Goal: Task Accomplishment & Management: Manage account settings

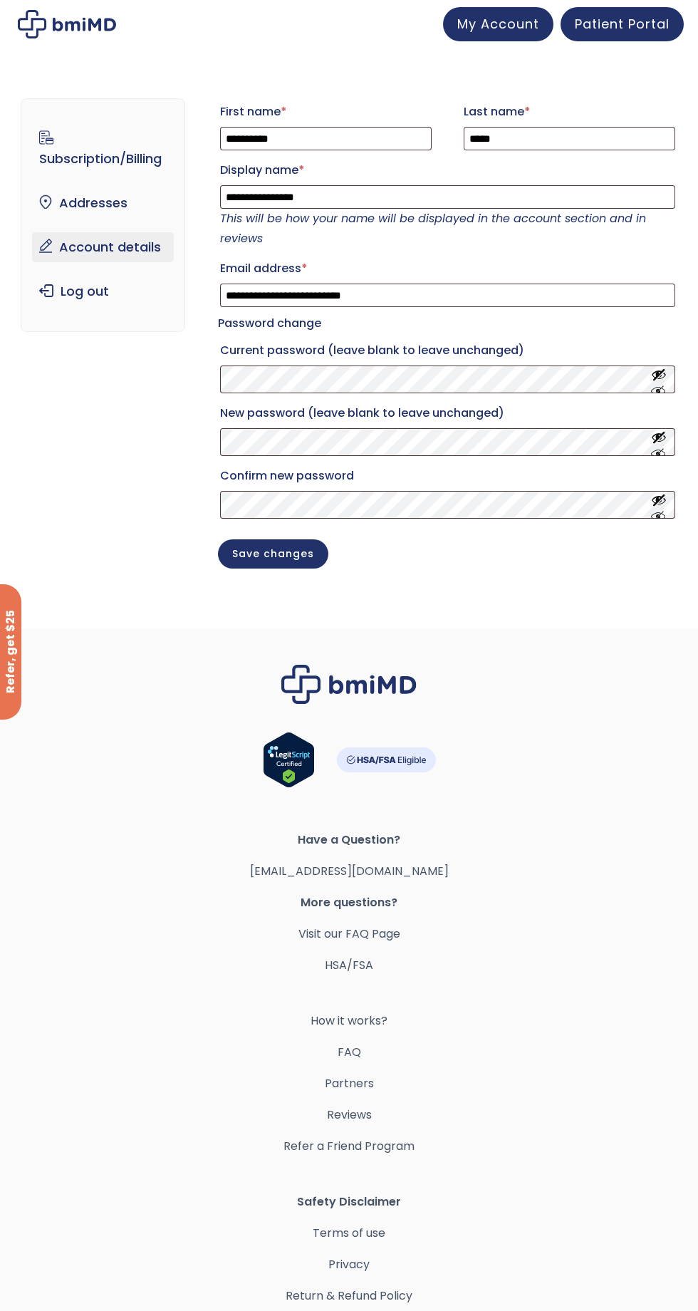
click at [123, 194] on link "Addresses" at bounding box center [102, 203] width 141 height 30
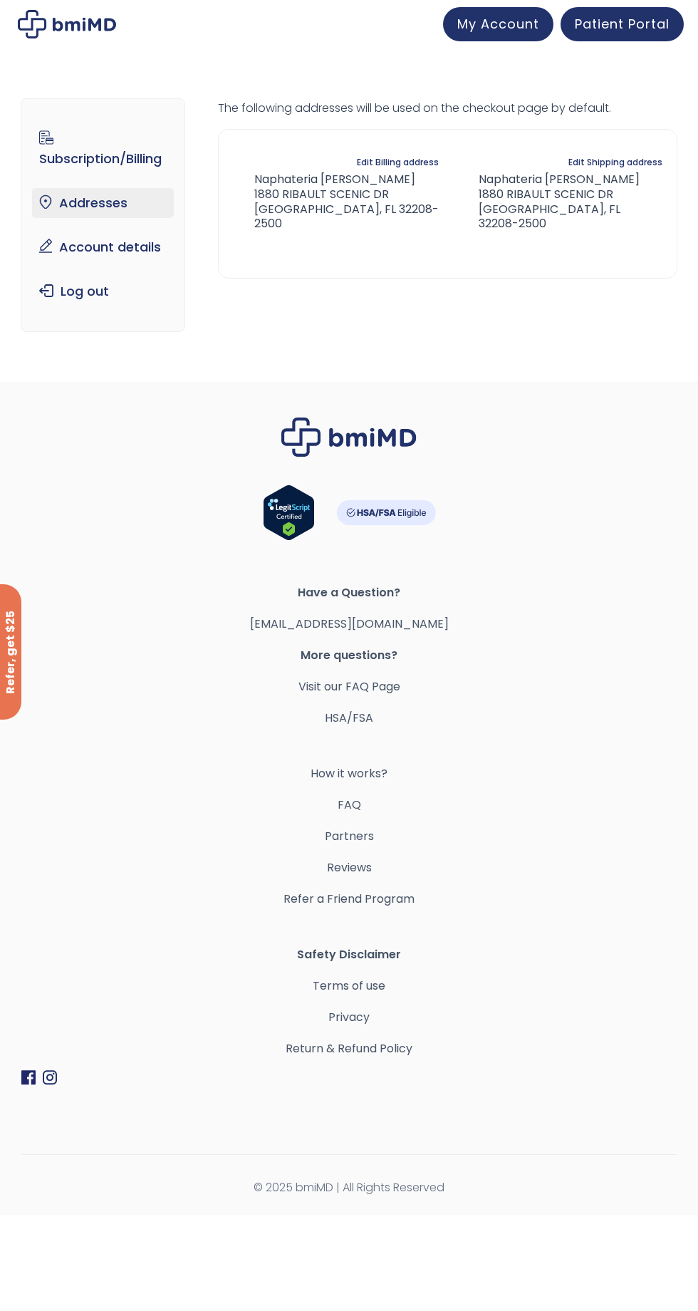
click at [136, 142] on link "Subscription/Billing" at bounding box center [102, 149] width 141 height 50
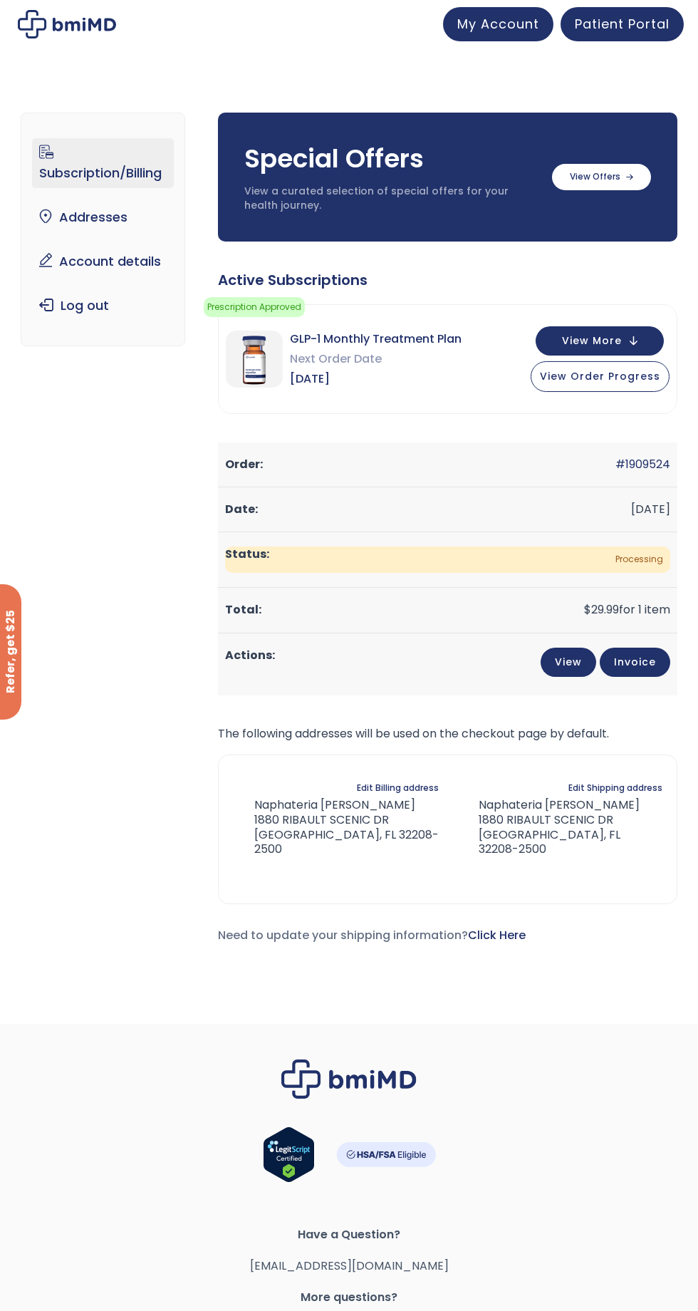
click at [573, 654] on link "View" at bounding box center [569, 662] width 56 height 29
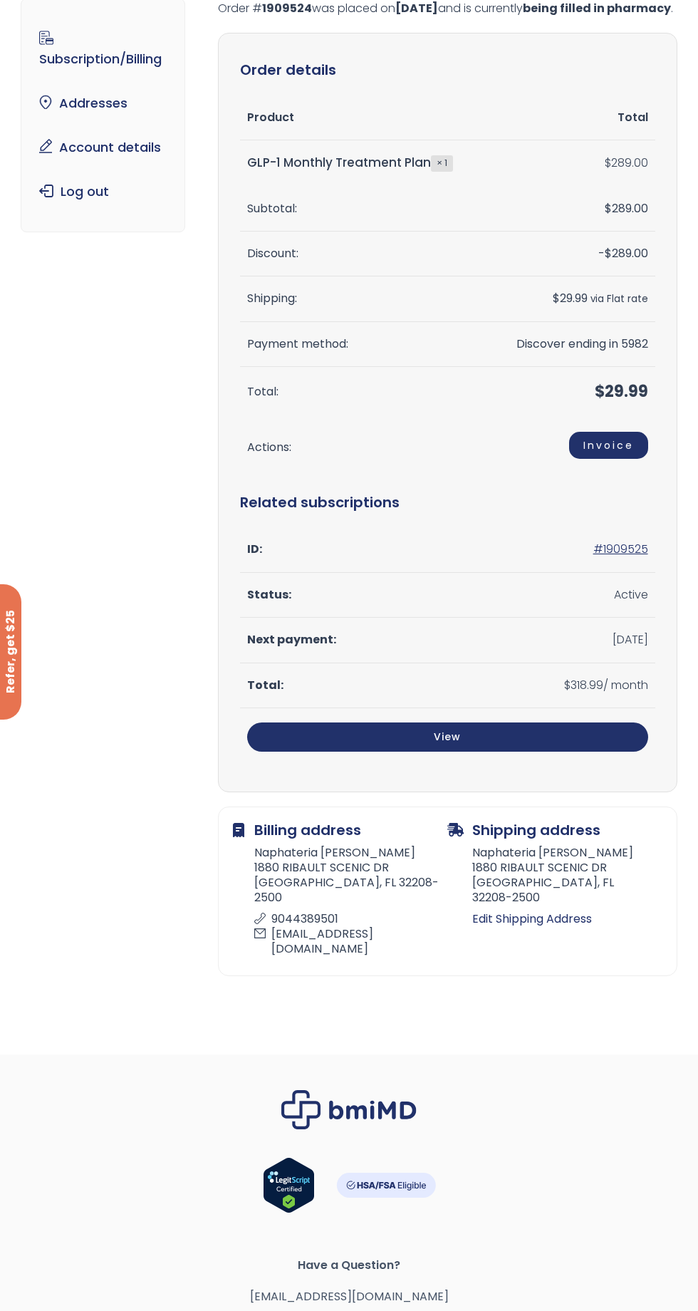
scroll to position [103, 0]
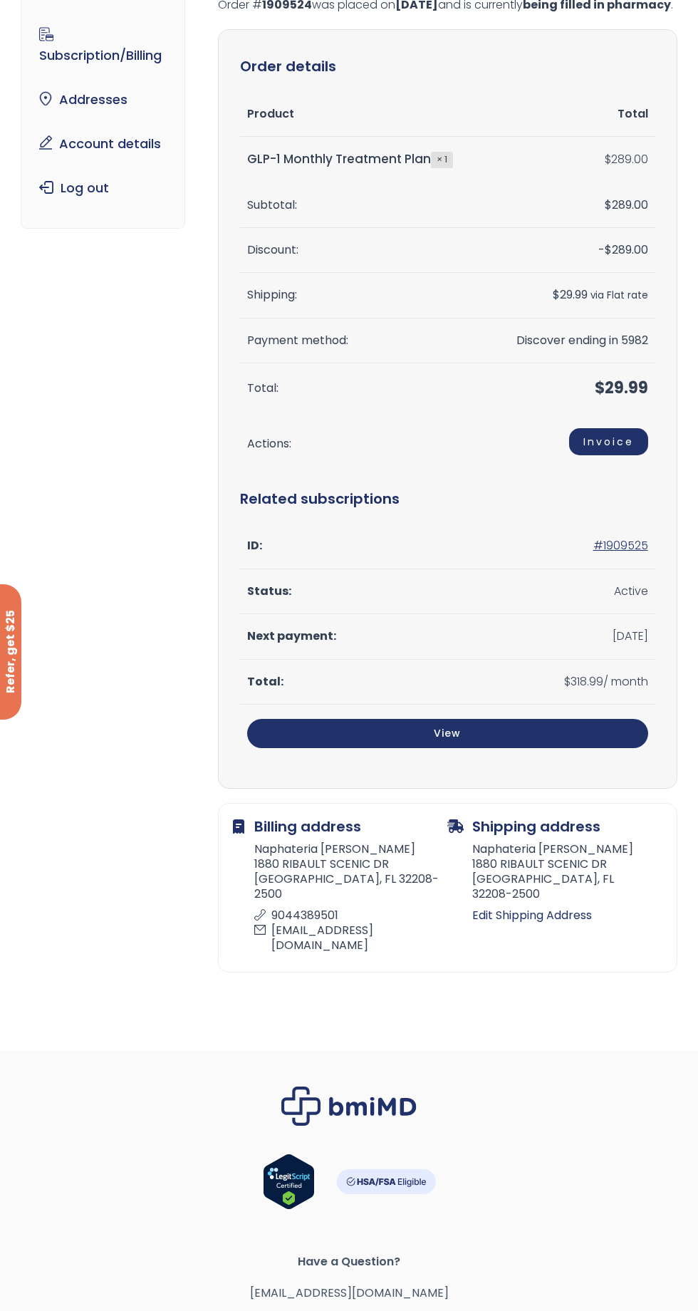
click at [557, 741] on link "View" at bounding box center [447, 733] width 401 height 29
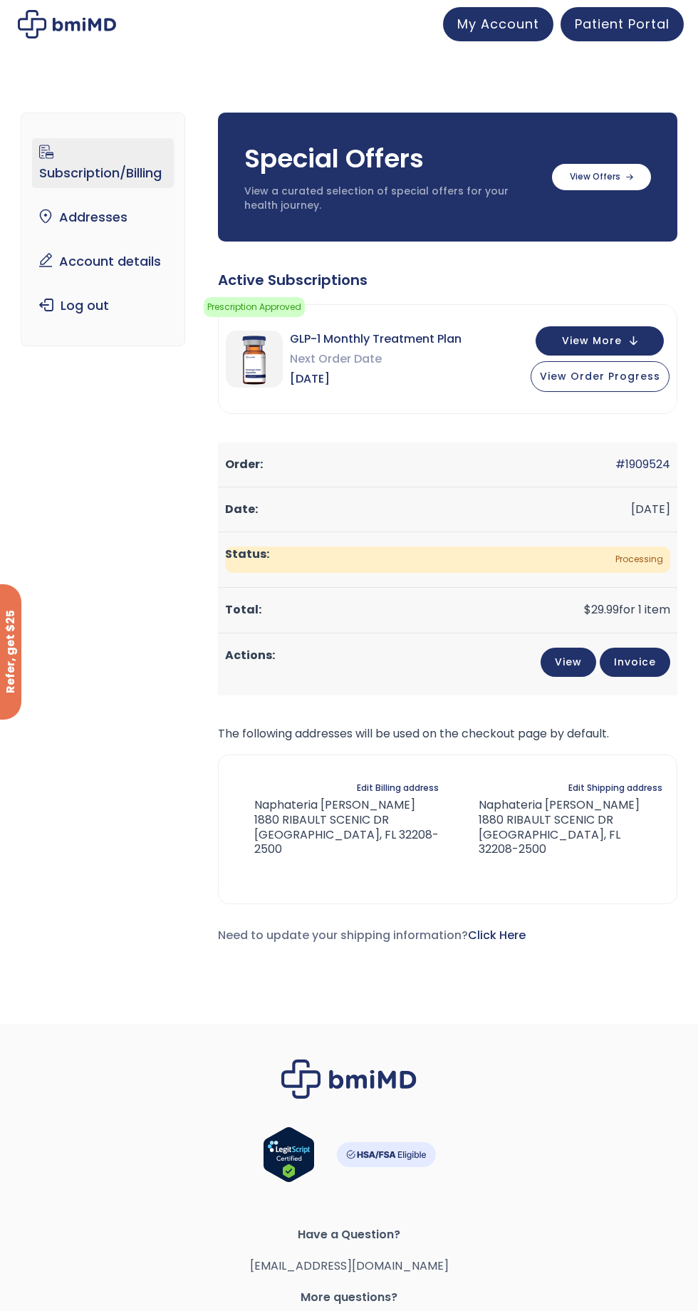
click at [664, 15] on span "Patient Portal" at bounding box center [622, 24] width 95 height 18
click at [629, 177] on icon at bounding box center [629, 177] width 7 height 6
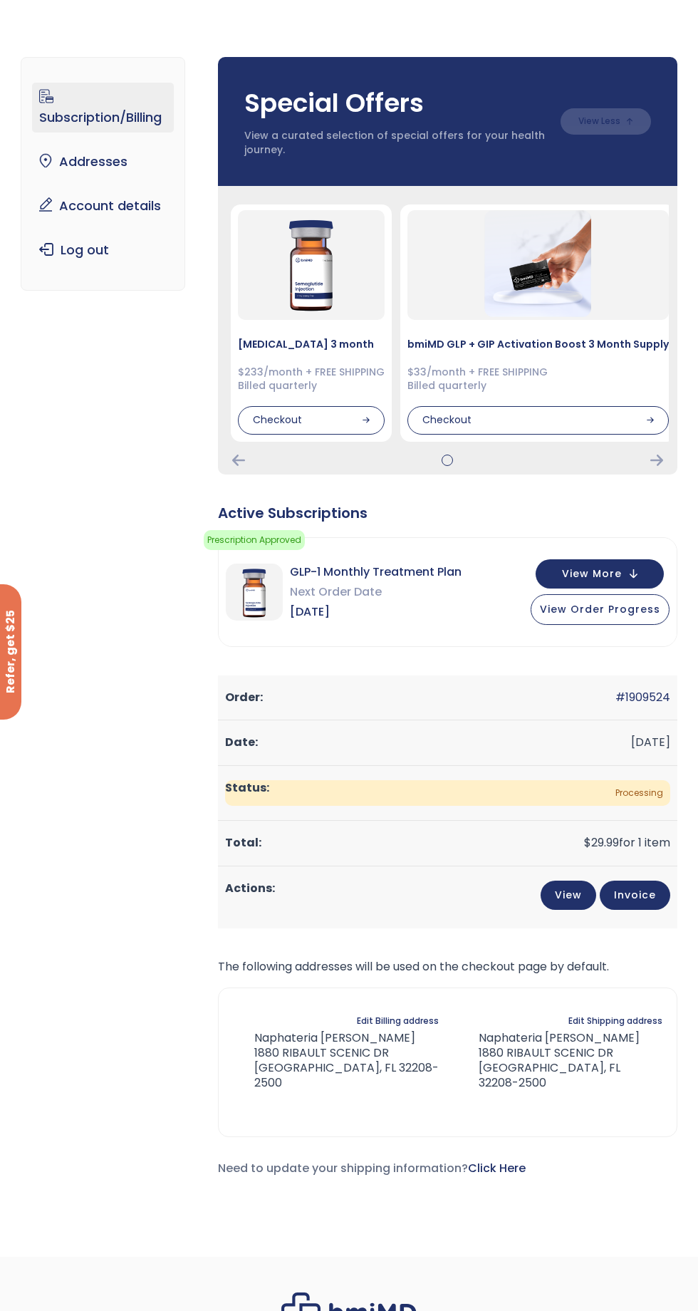
scroll to position [58, 0]
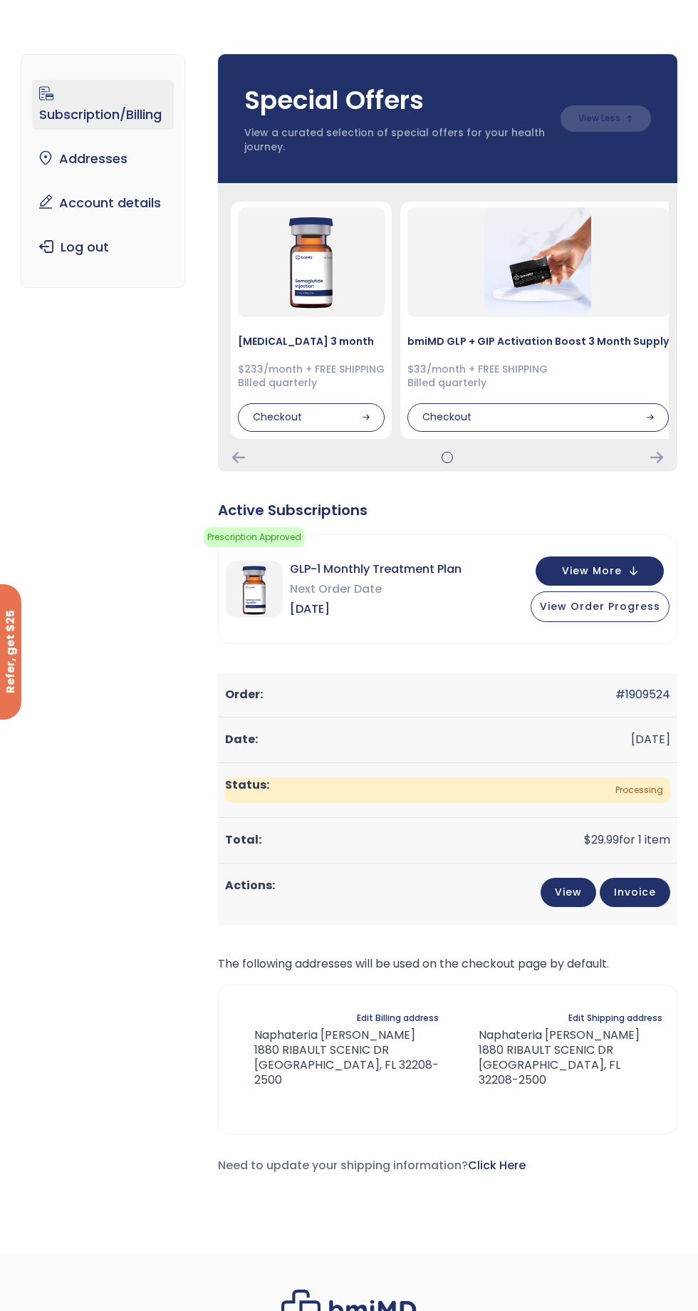
click at [636, 610] on span "View Order Progress" at bounding box center [600, 606] width 120 height 14
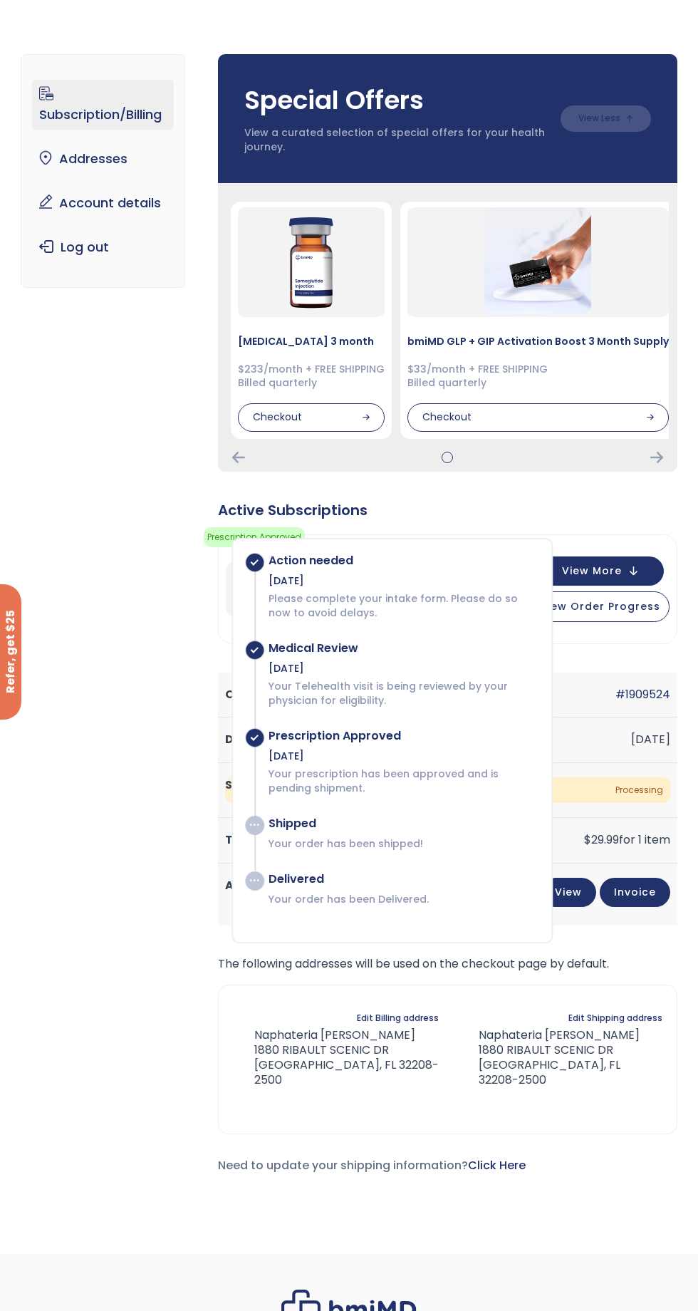
click at [158, 590] on div "Subscription/Billing bmiRewards Addresses Account details Submit a Review Log o…" at bounding box center [349, 620] width 656 height 1189
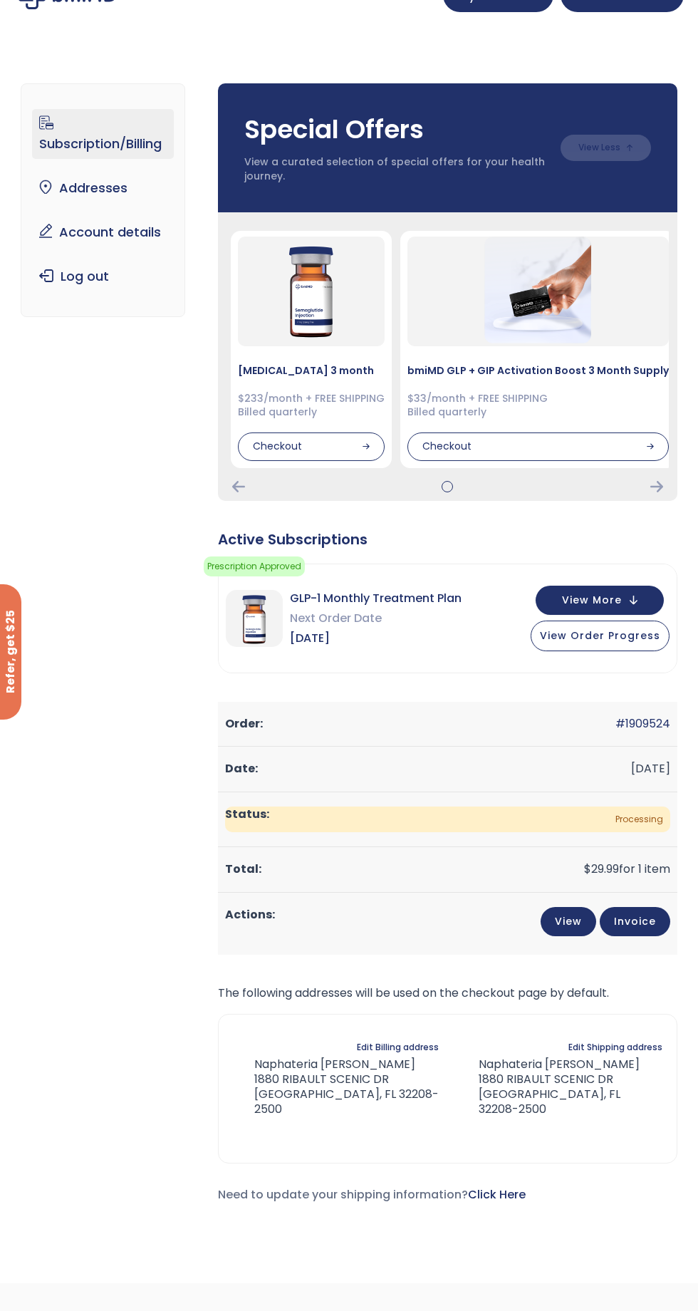
scroll to position [0, 0]
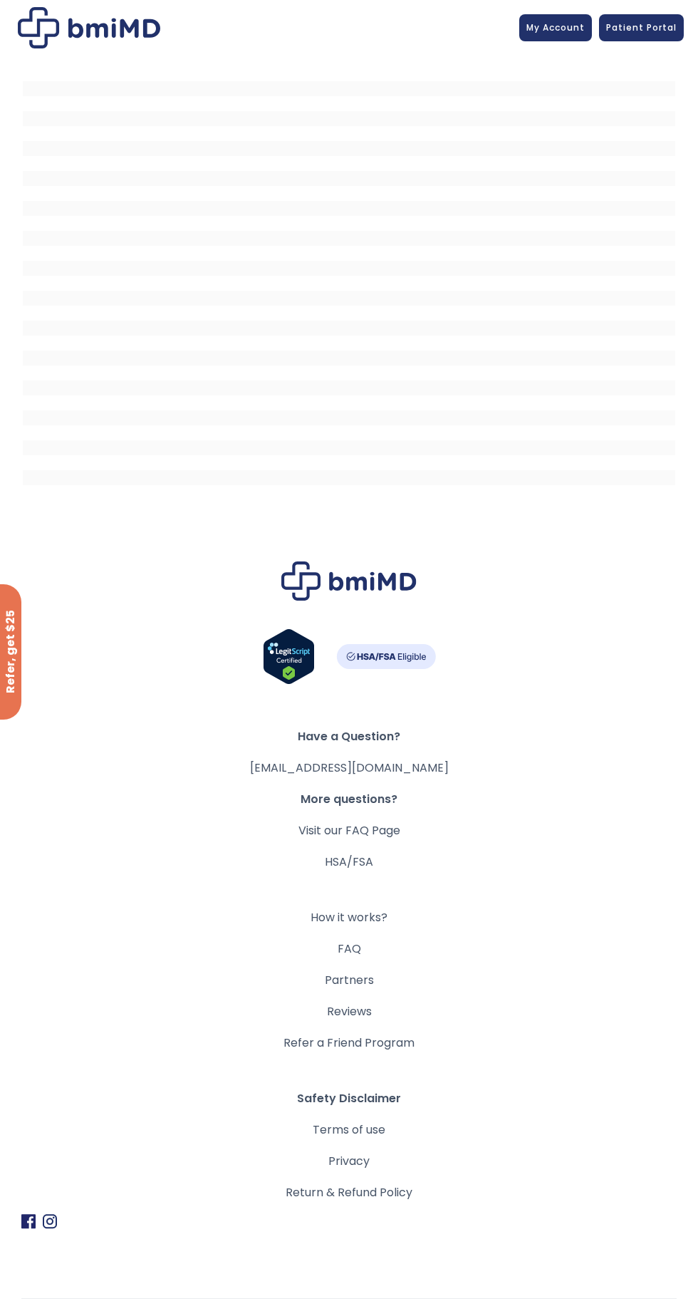
click at [565, 23] on span "My Account" at bounding box center [556, 27] width 58 height 12
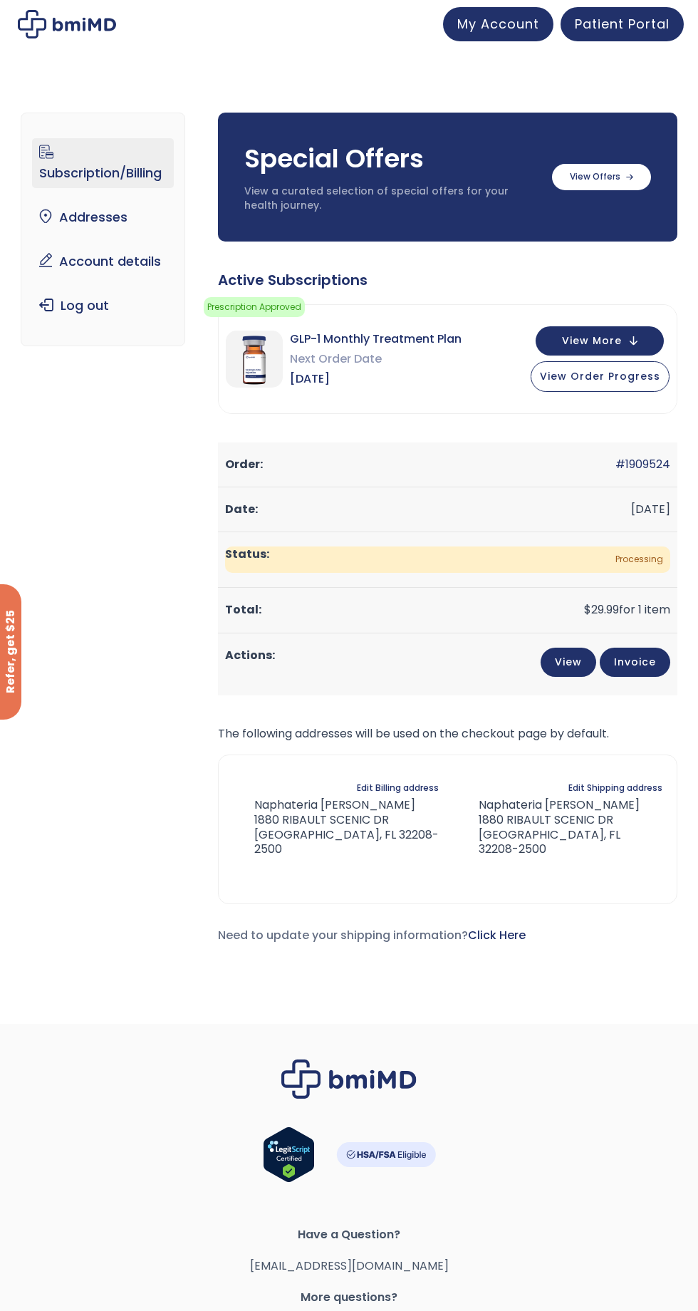
click at [137, 270] on link "Account details" at bounding box center [102, 262] width 141 height 30
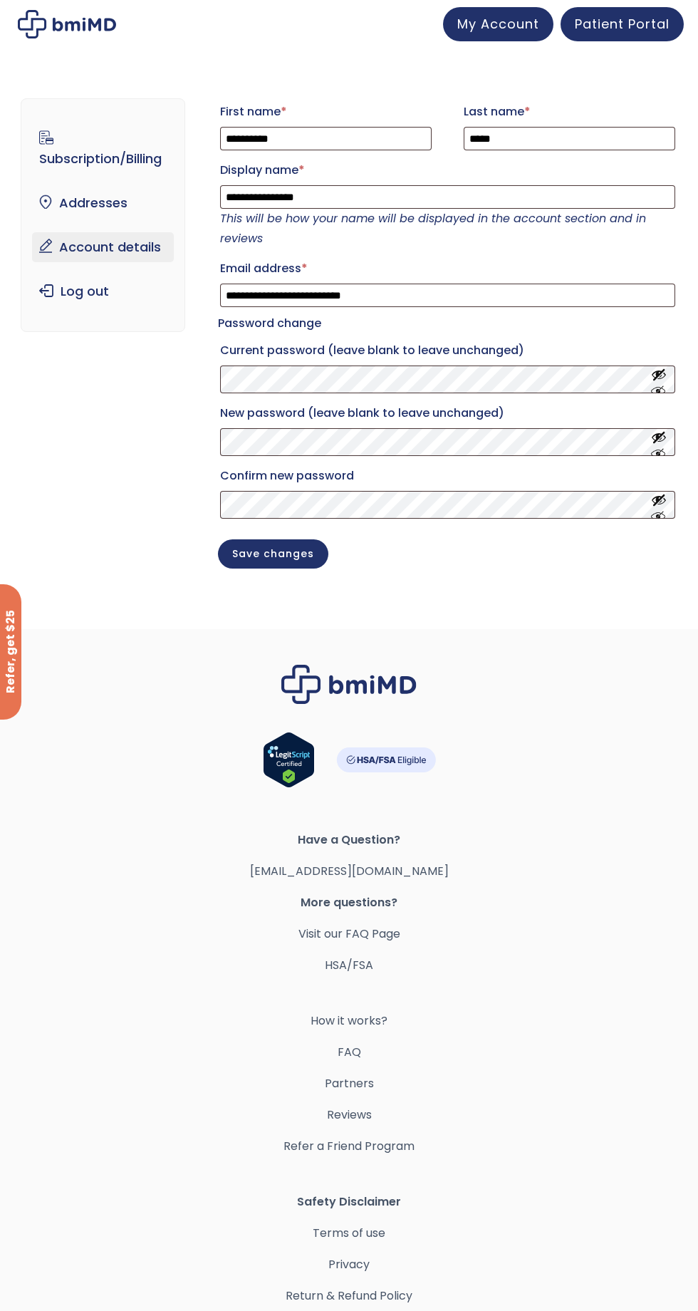
click at [110, 209] on link "Addresses" at bounding box center [102, 203] width 141 height 30
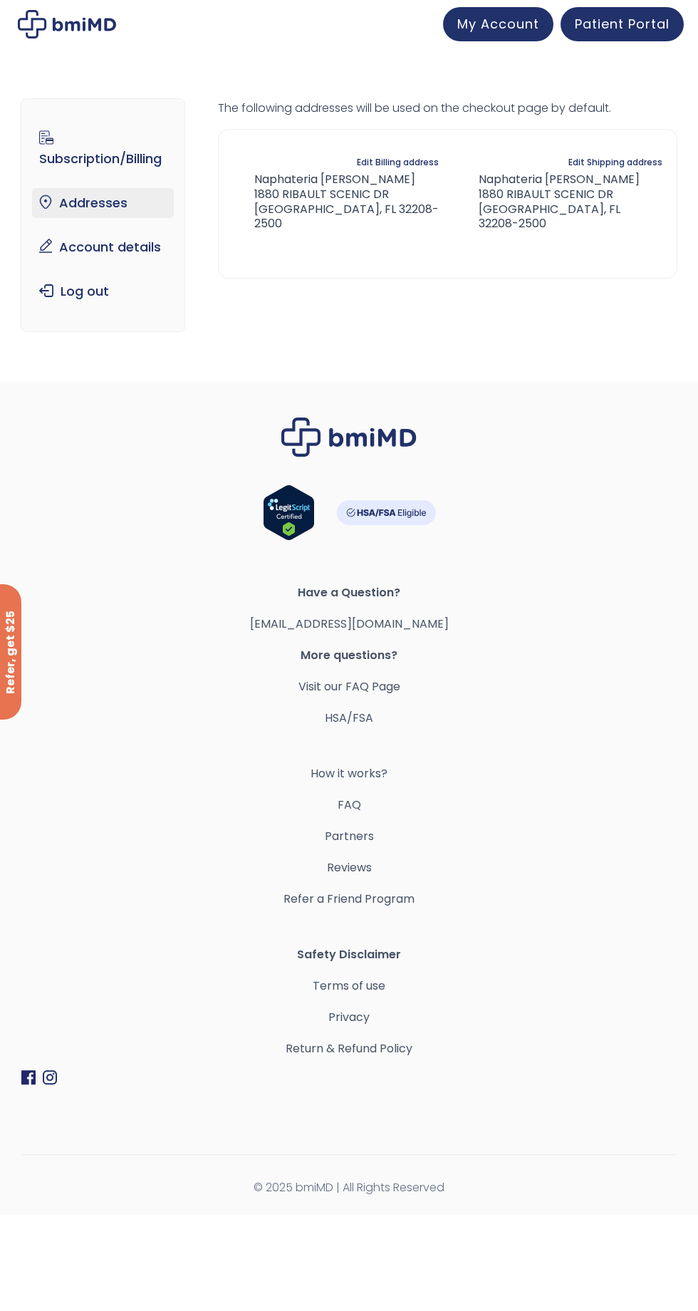
click at [125, 149] on link "Subscription/Billing" at bounding box center [102, 149] width 141 height 50
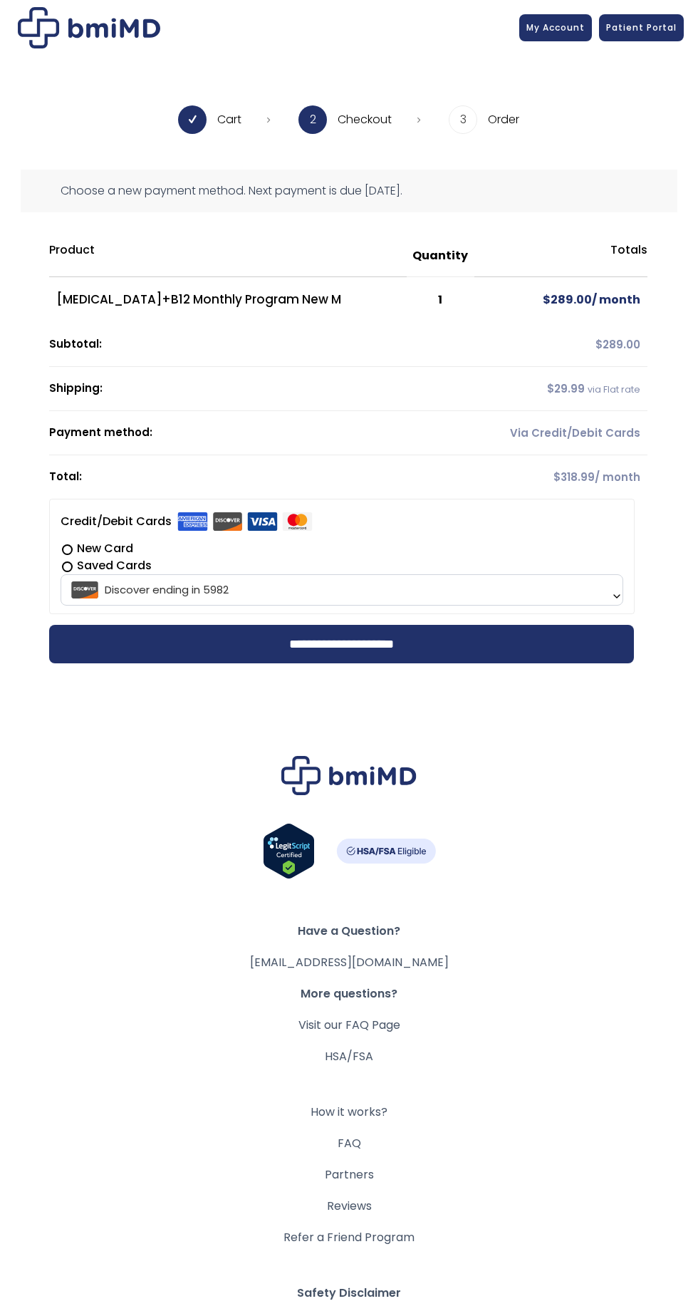
click at [604, 567] on label "Saved Cards" at bounding box center [342, 565] width 562 height 17
click at [599, 596] on span "Discover ending in 5982" at bounding box center [342, 590] width 554 height 30
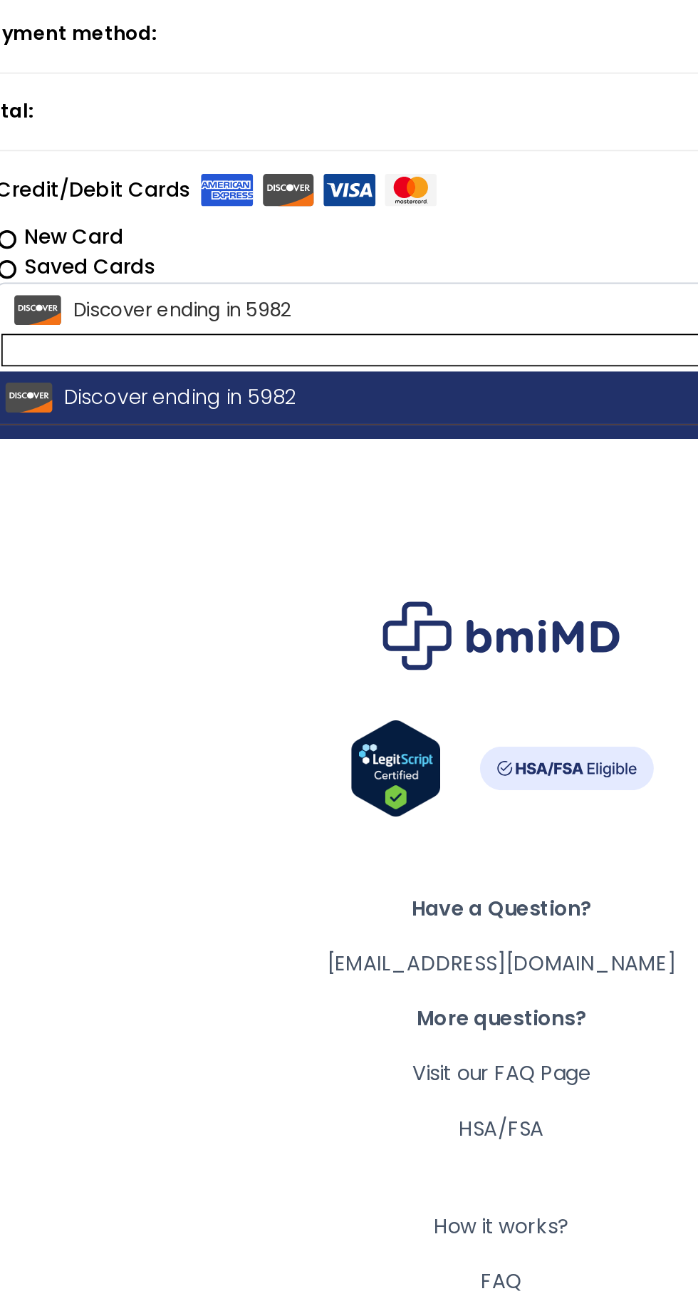
click at [389, 542] on label "New Card" at bounding box center [342, 548] width 562 height 17
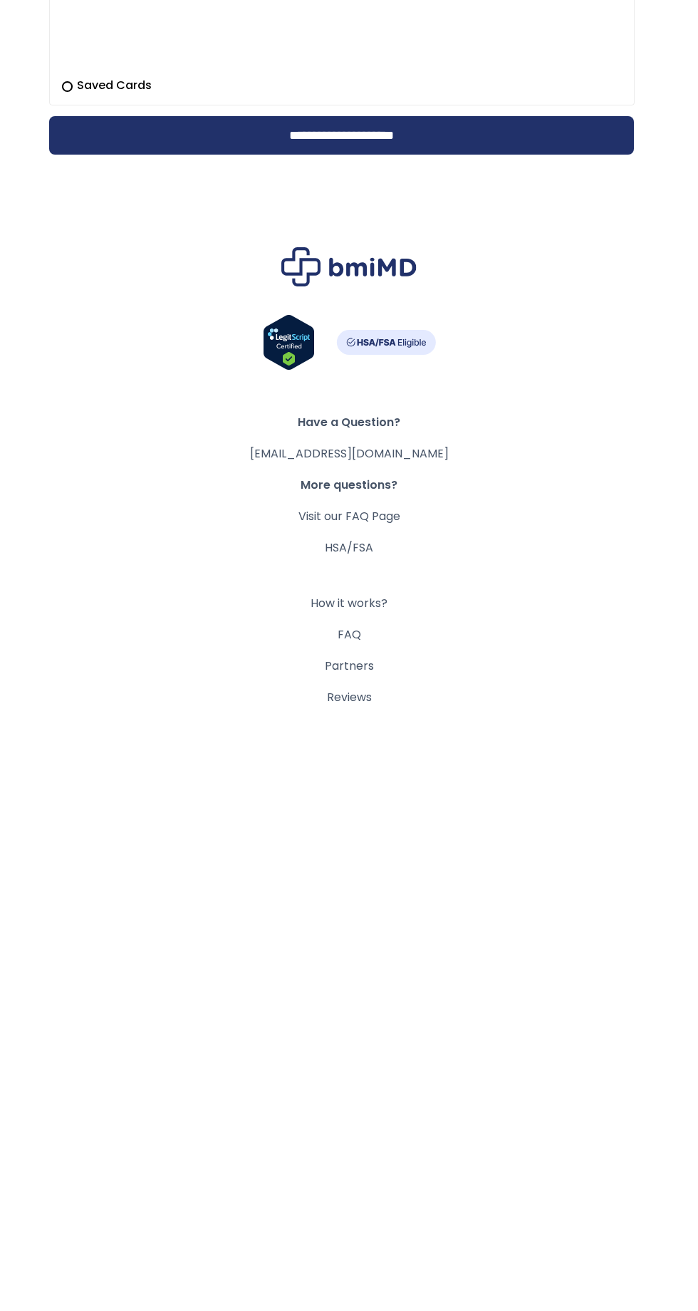
scroll to position [368, 0]
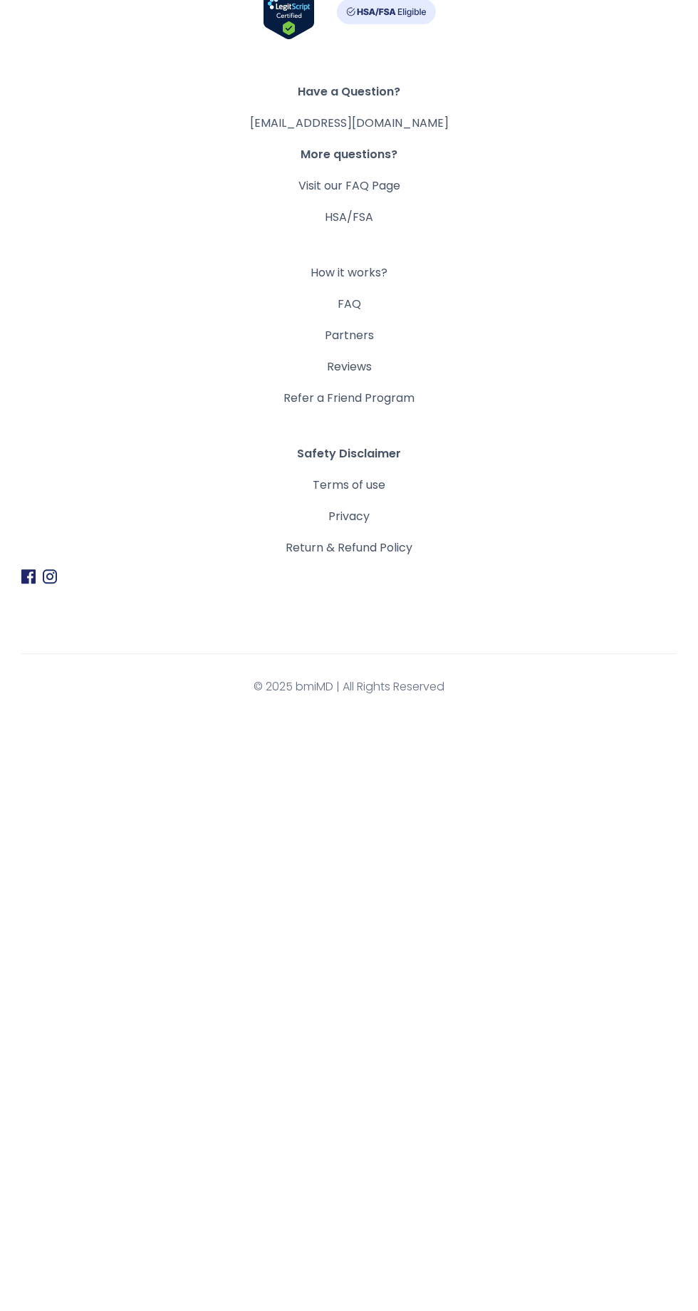
click at [412, 1146] on link "Return & Refund Policy" at bounding box center [349, 1148] width 656 height 20
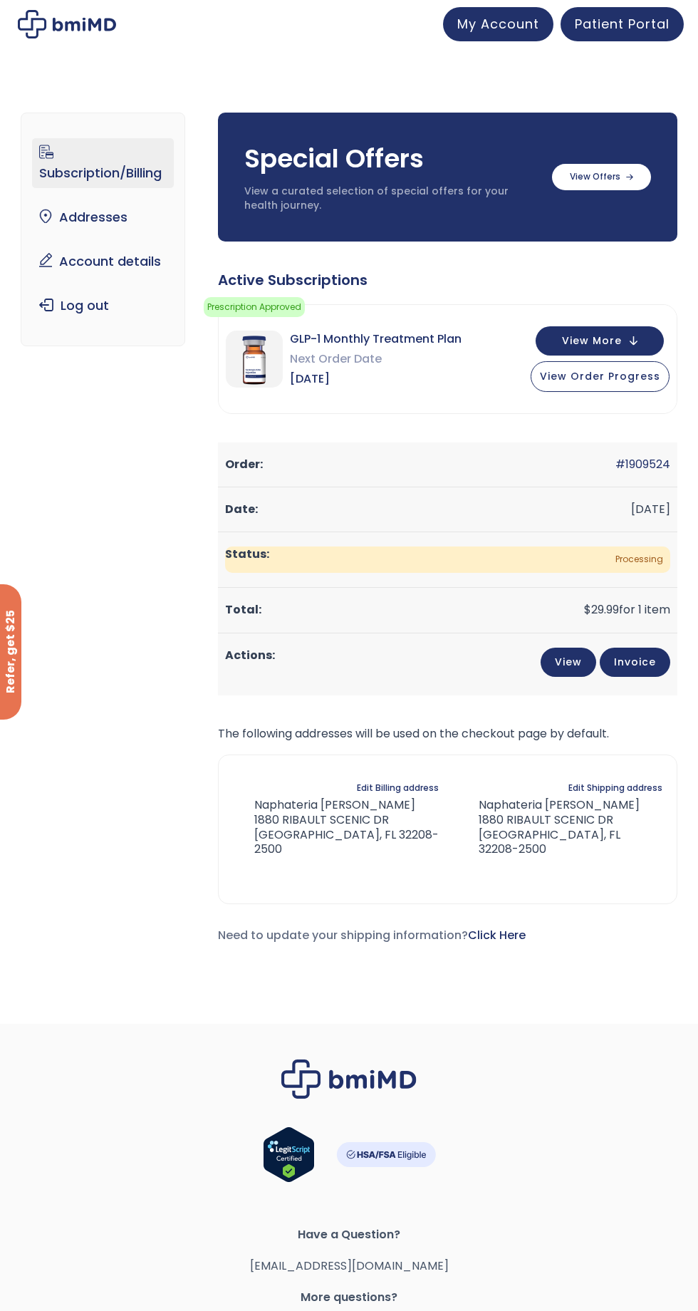
click at [641, 374] on span "View Order Progress" at bounding box center [600, 376] width 120 height 14
